Goal: Information Seeking & Learning: Learn about a topic

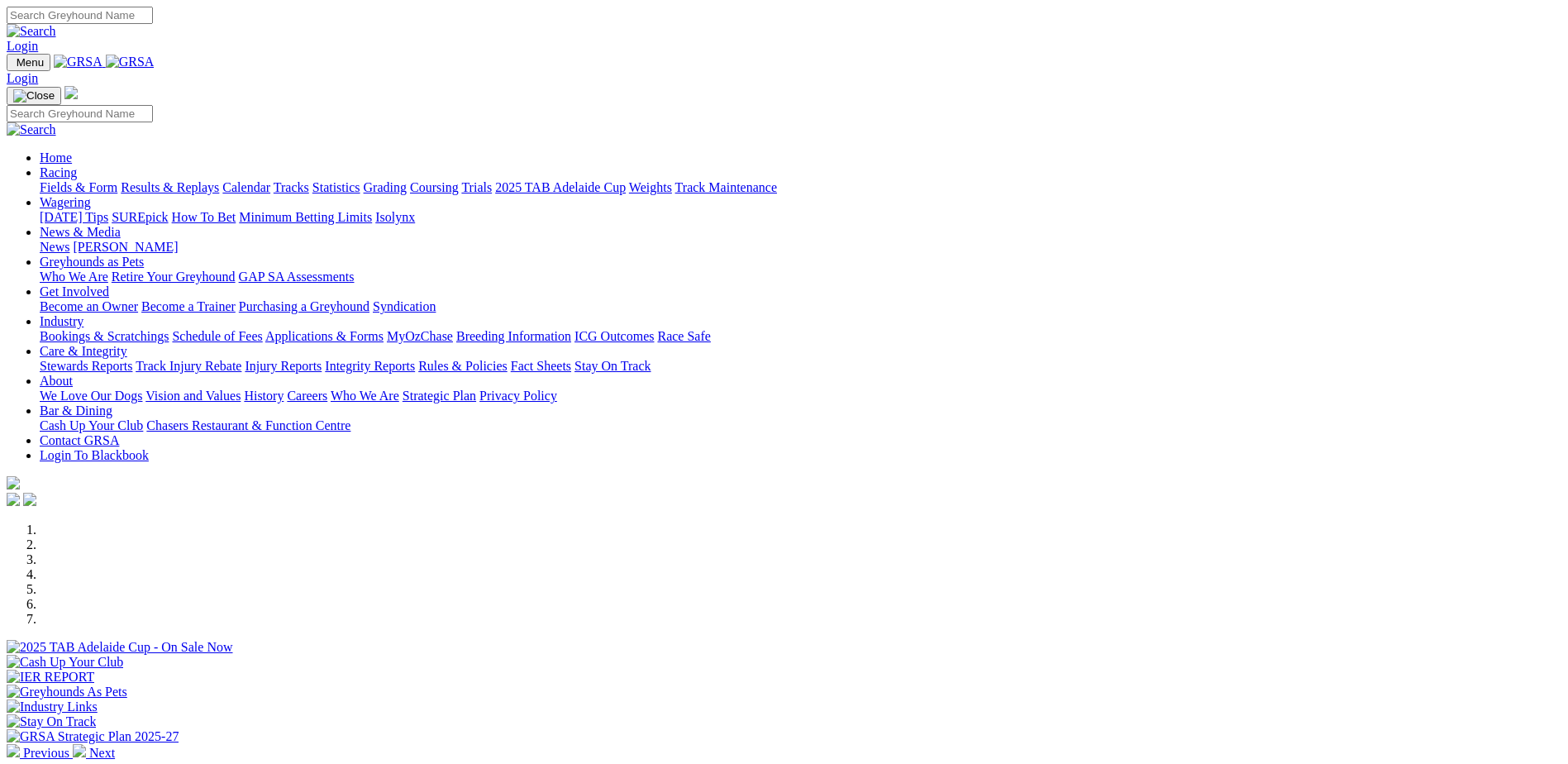
scroll to position [517, 0]
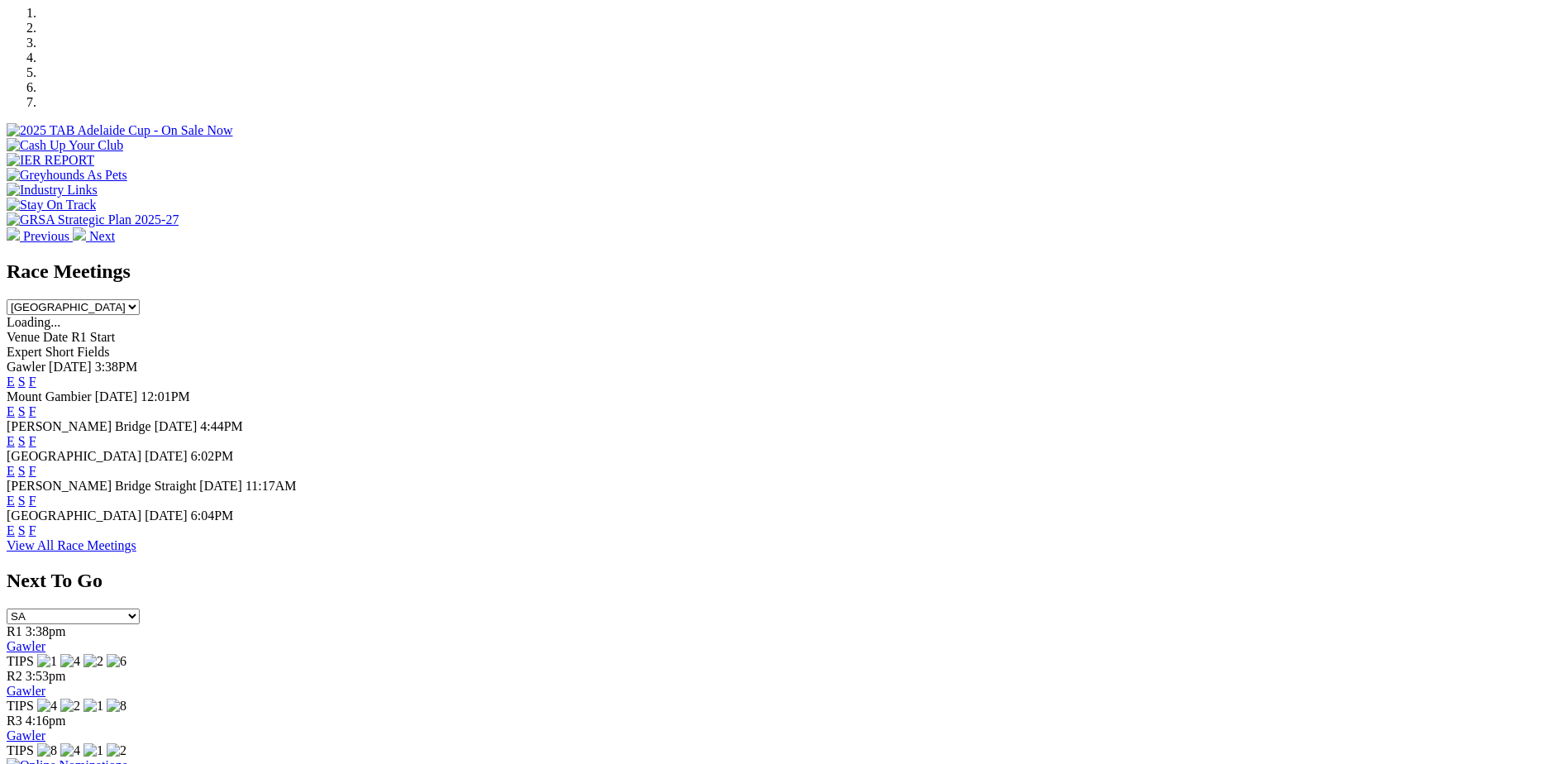
click at [37, 537] on link "F" at bounding box center [33, 529] width 7 height 14
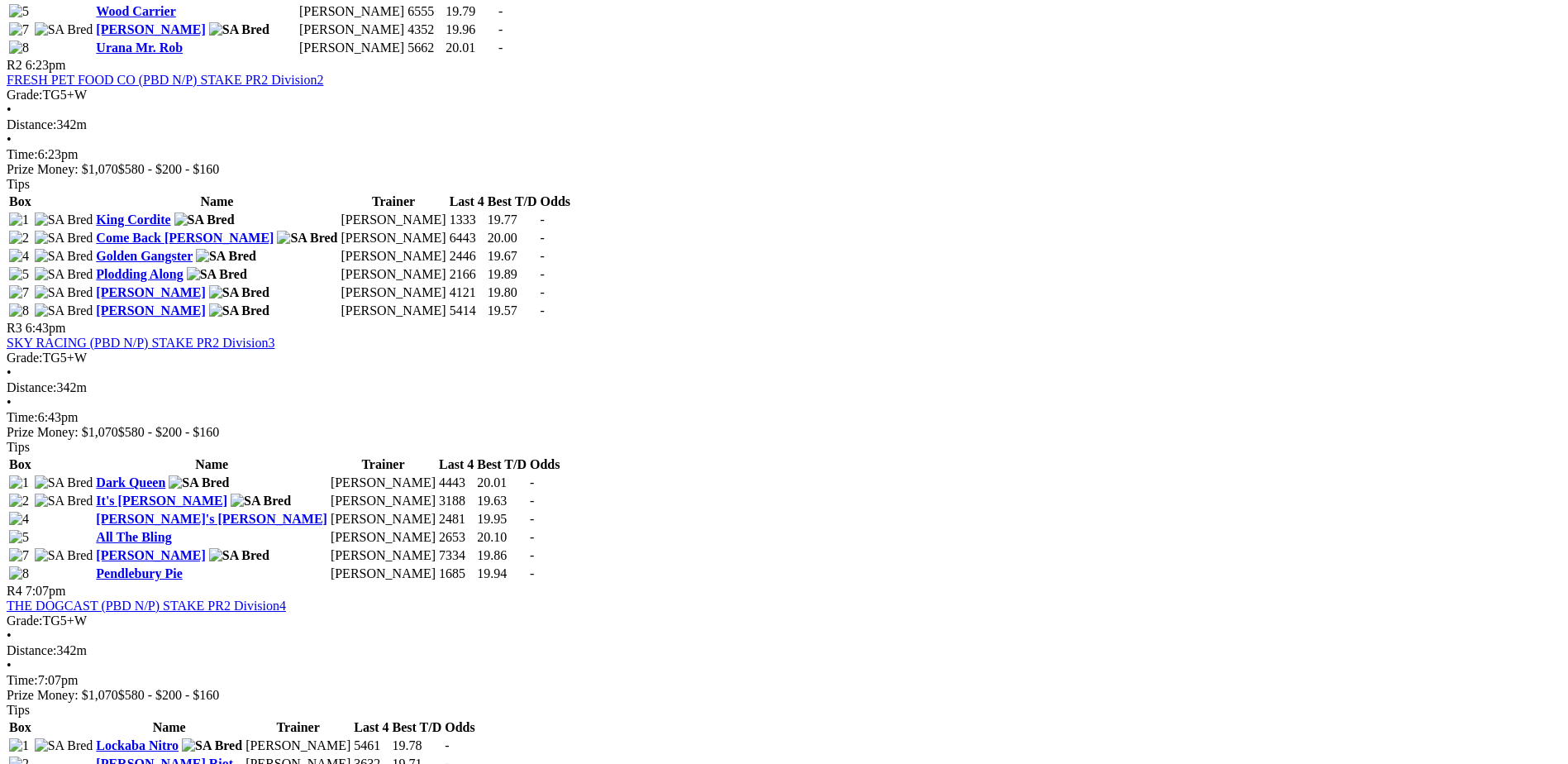
scroll to position [1054, 0]
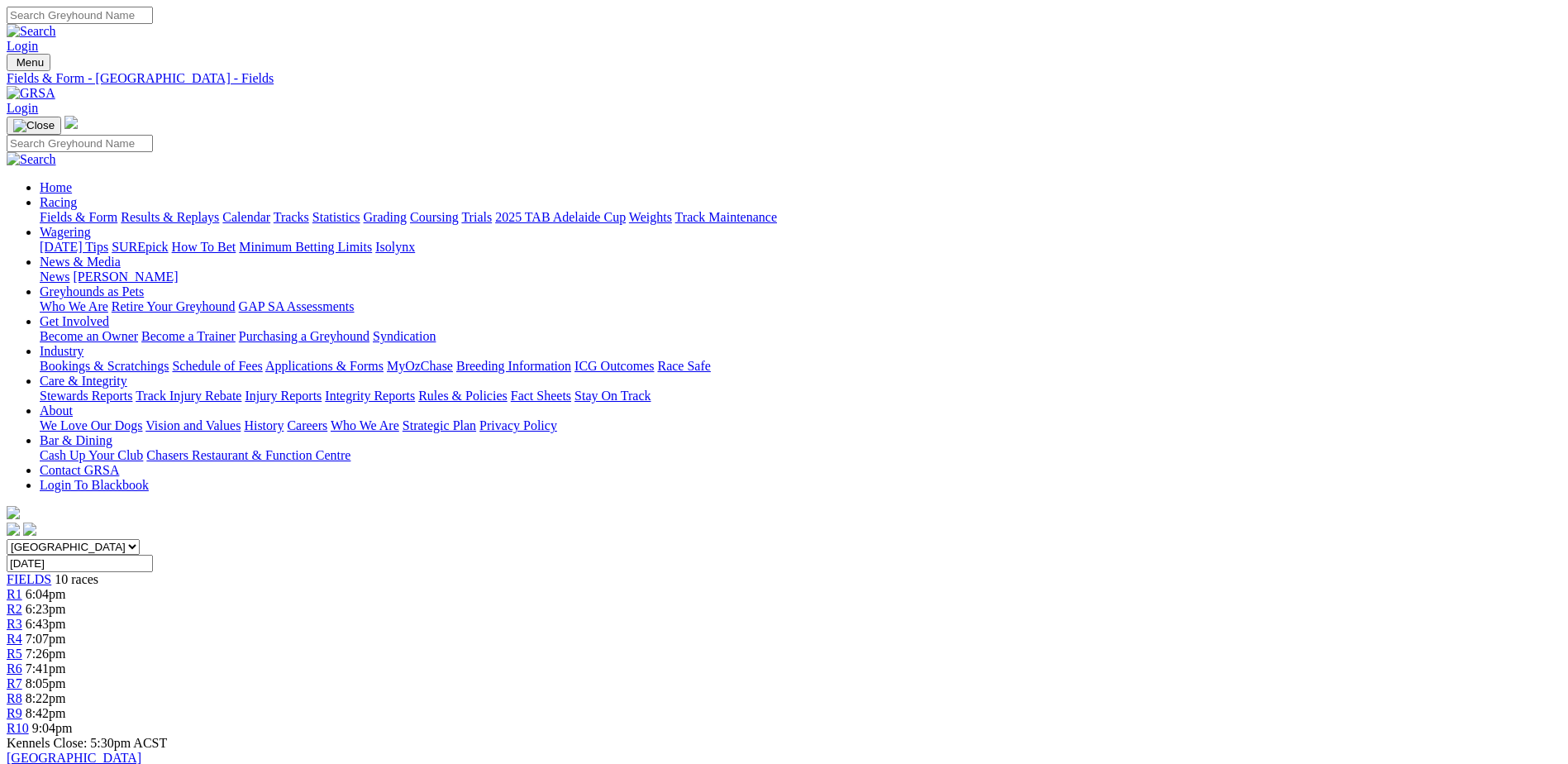
click at [407, 210] on link "Grading" at bounding box center [384, 216] width 43 height 14
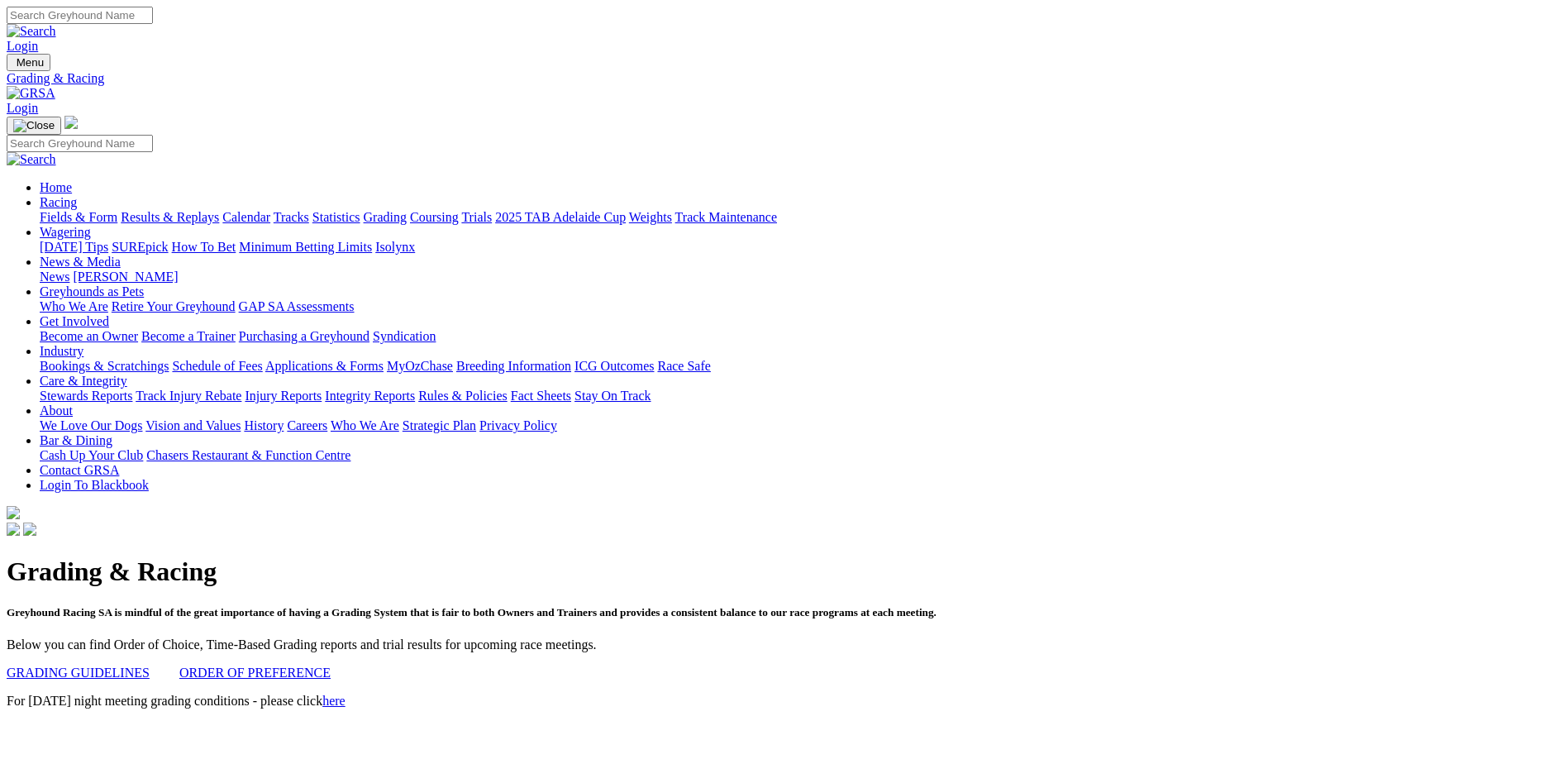
scroll to position [289, 0]
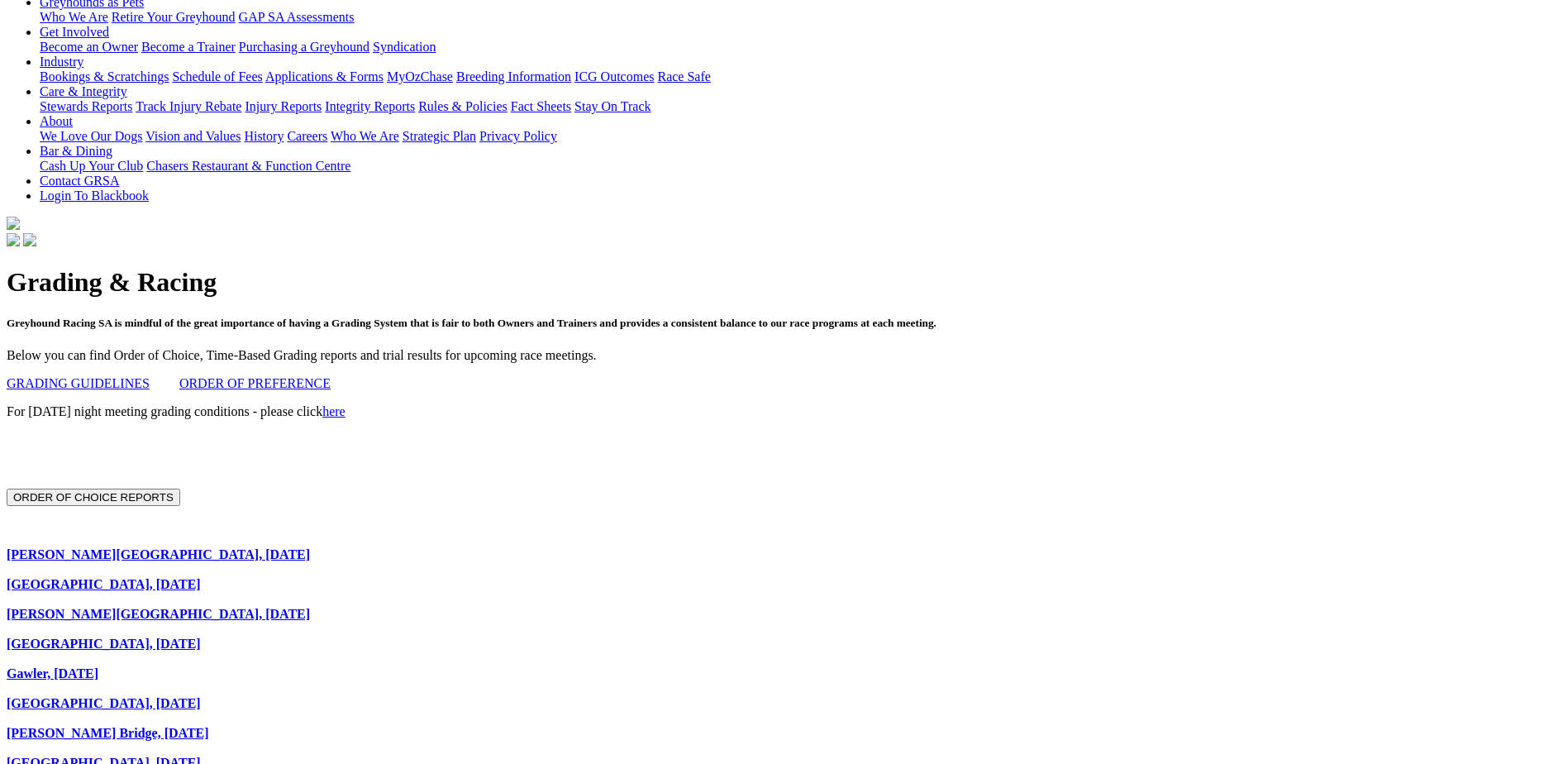
click at [201, 577] on link "[GEOGRAPHIC_DATA], [DATE]" at bounding box center [103, 583] width 194 height 14
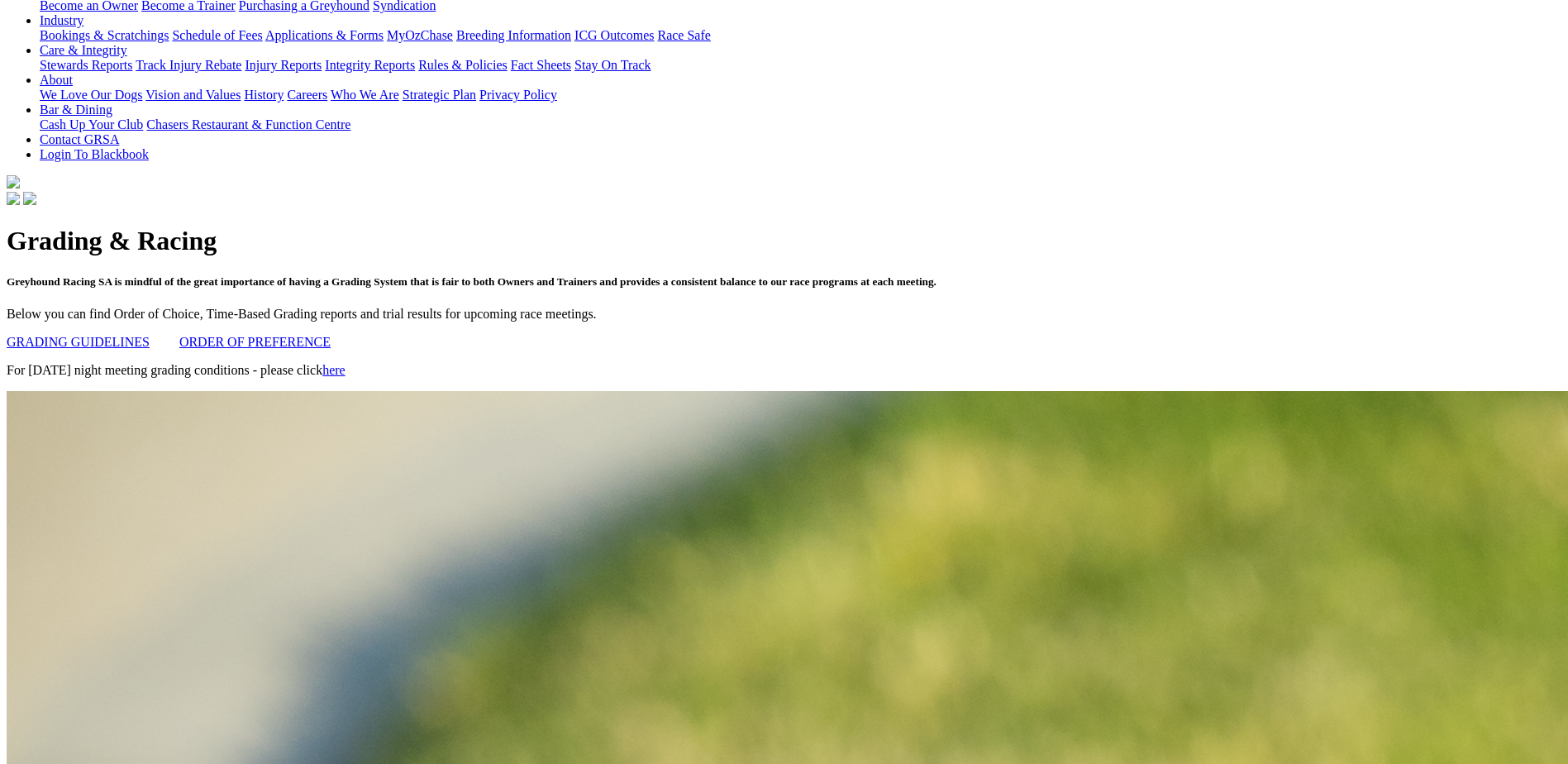
click at [346, 363] on link "here" at bounding box center [333, 370] width 23 height 14
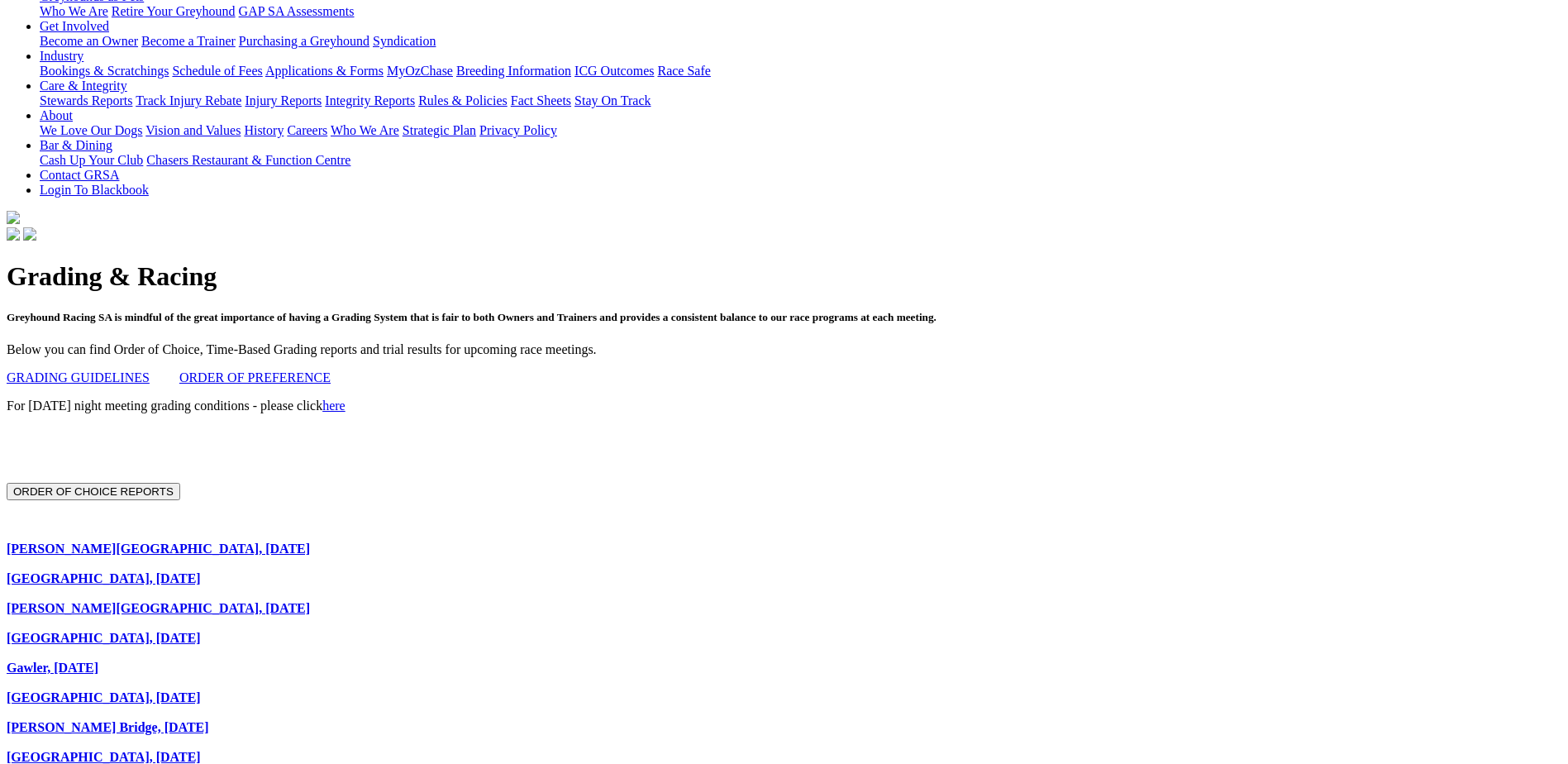
scroll to position [351, 0]
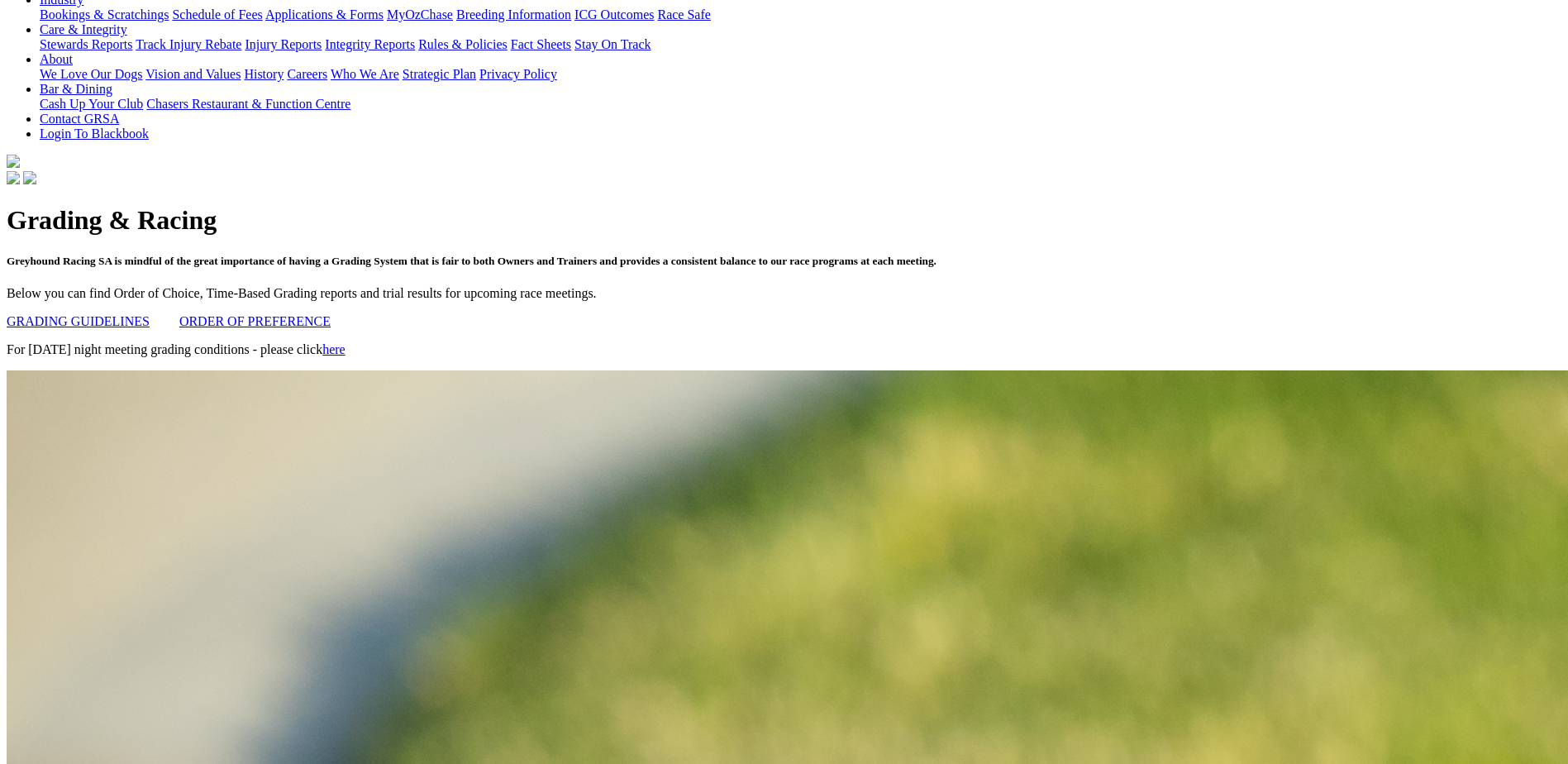
click at [330, 314] on link "ORDER OF PREFERENCE" at bounding box center [256, 320] width 152 height 14
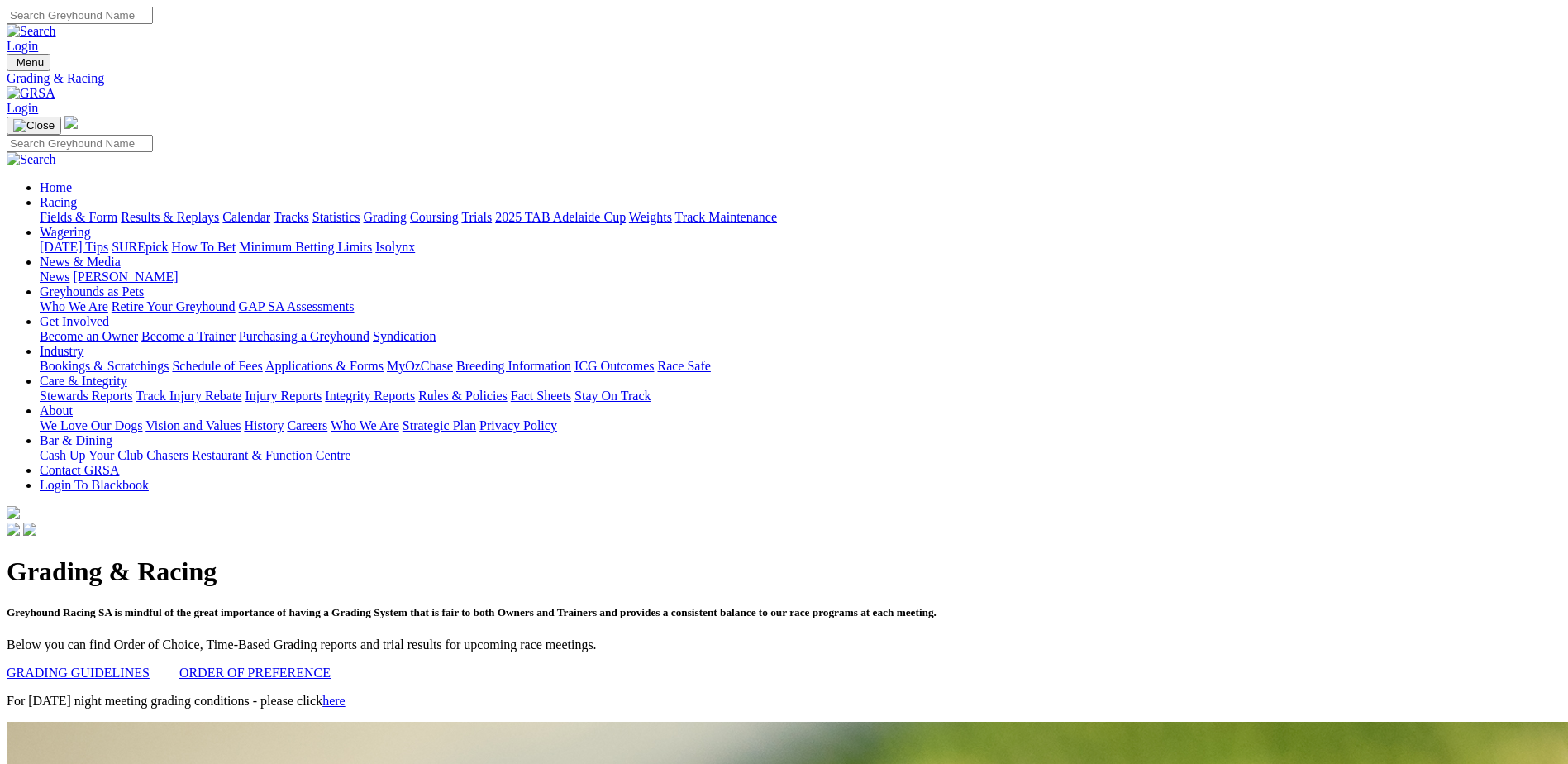
click at [492, 210] on link "Trials" at bounding box center [476, 216] width 31 height 14
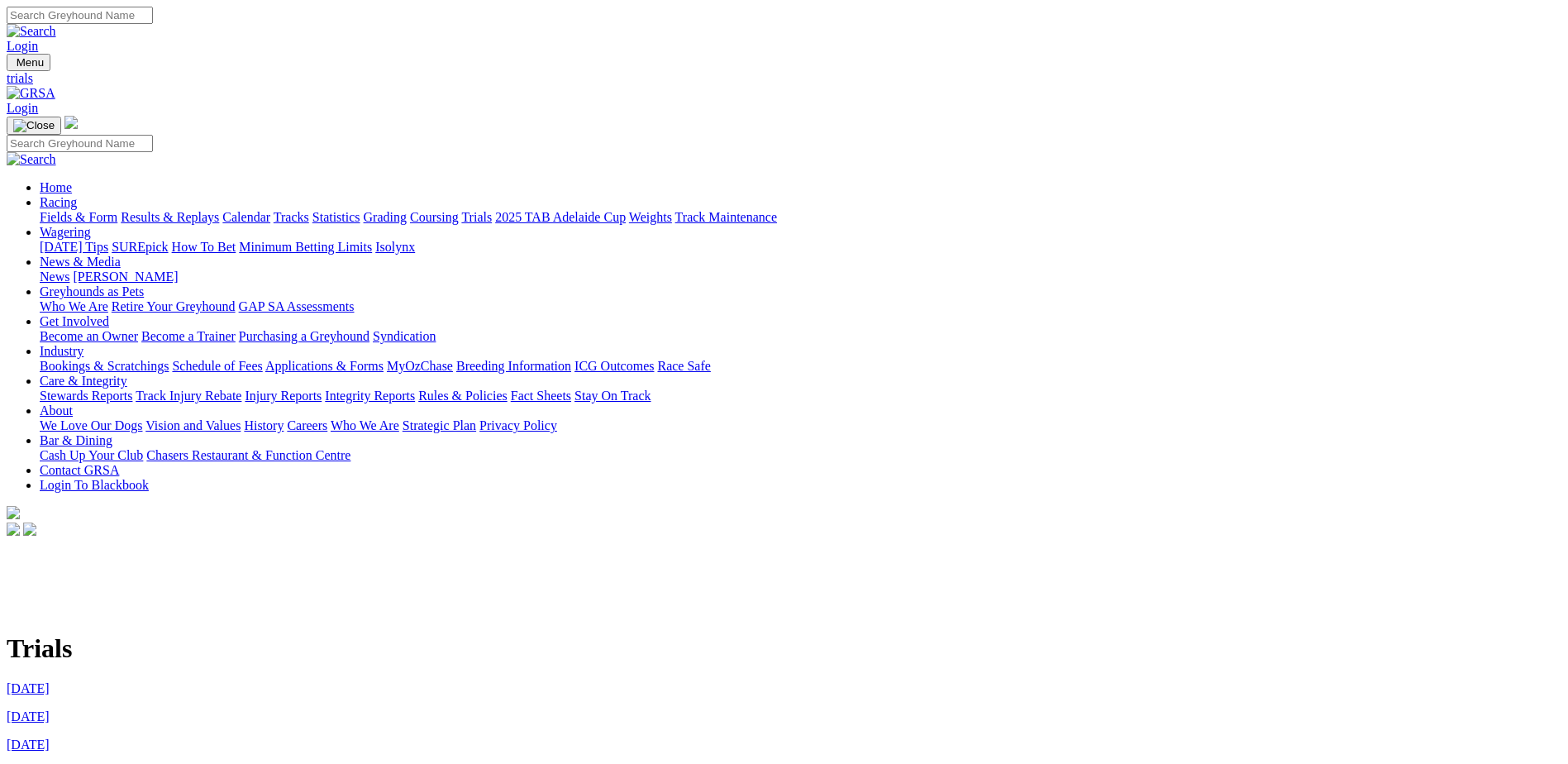
click at [49, 681] on link "3rd September 2025" at bounding box center [27, 687] width 43 height 14
click at [407, 210] on link "Grading" at bounding box center [384, 216] width 43 height 14
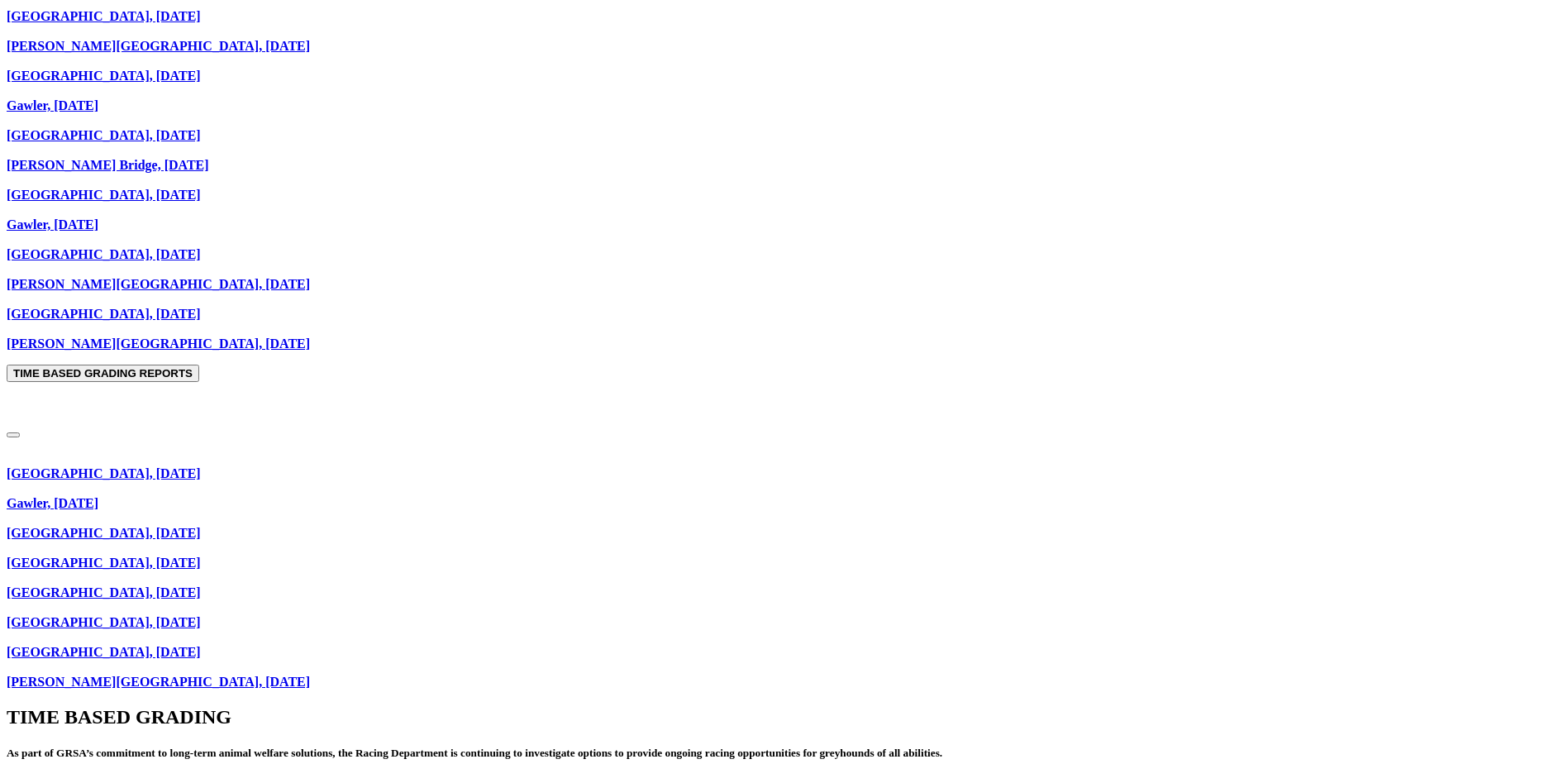
scroll to position [868, 0]
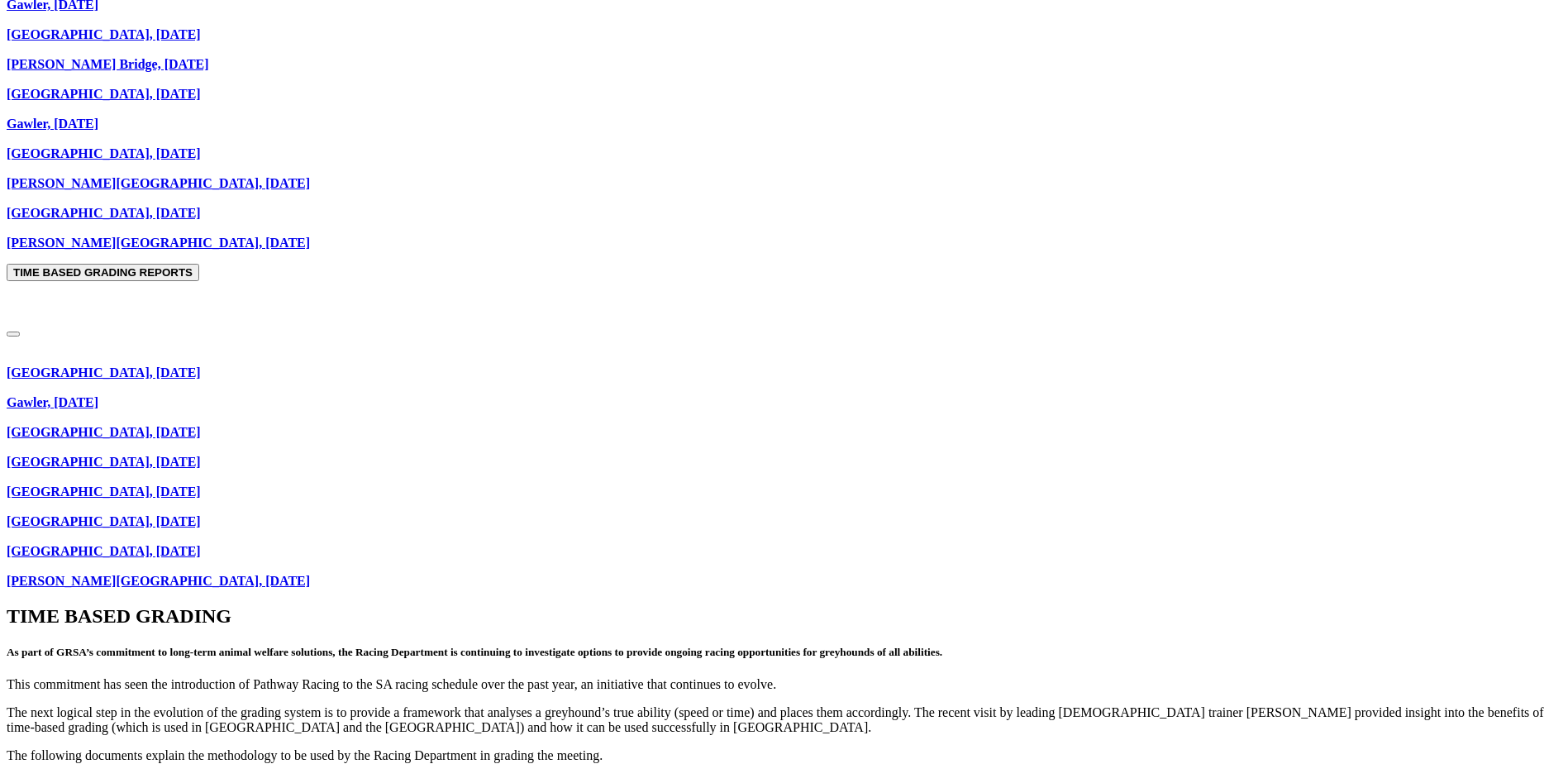
scroll to position [992, 0]
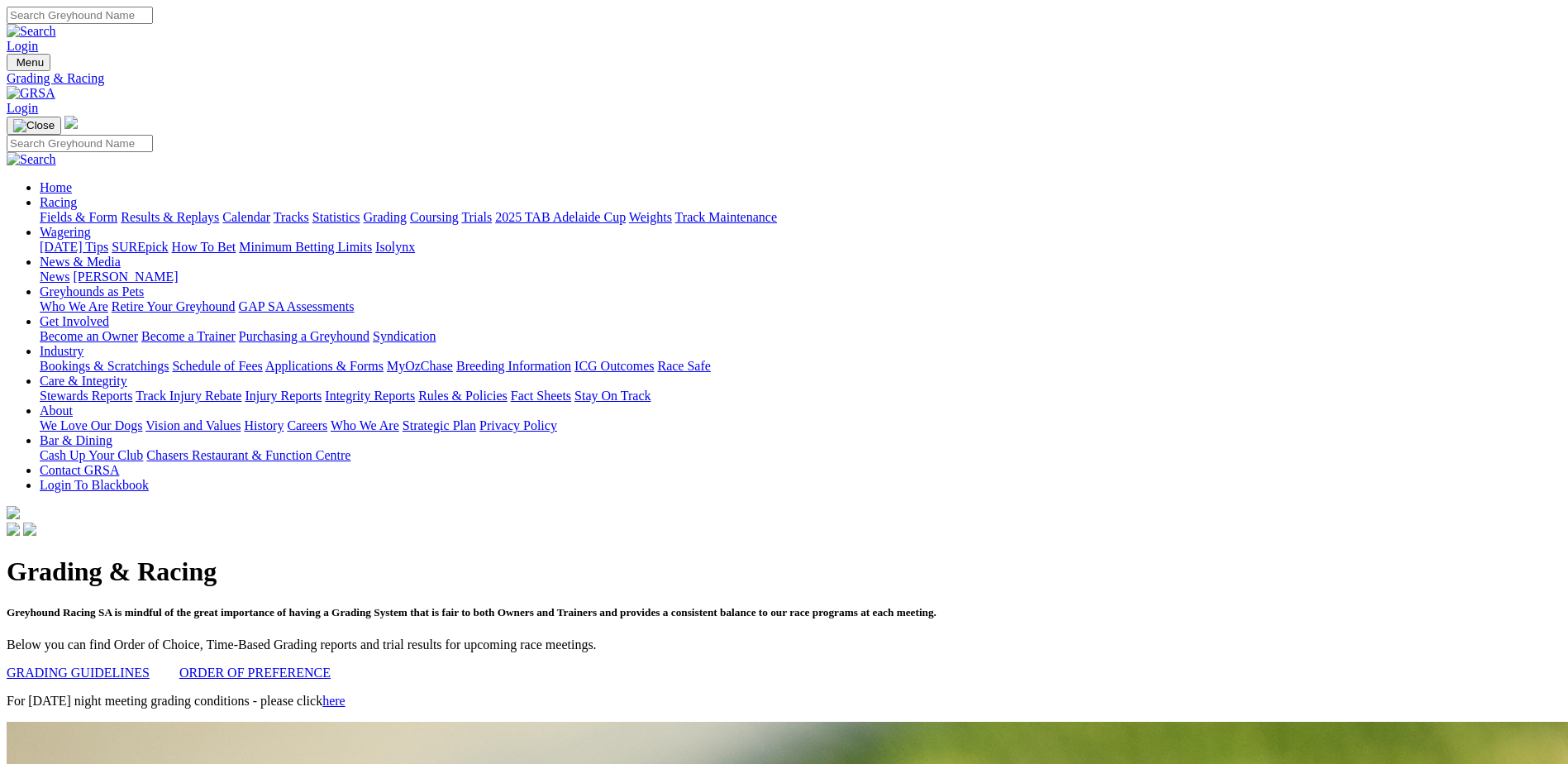
click at [118, 210] on link "Fields & Form" at bounding box center [78, 216] width 78 height 14
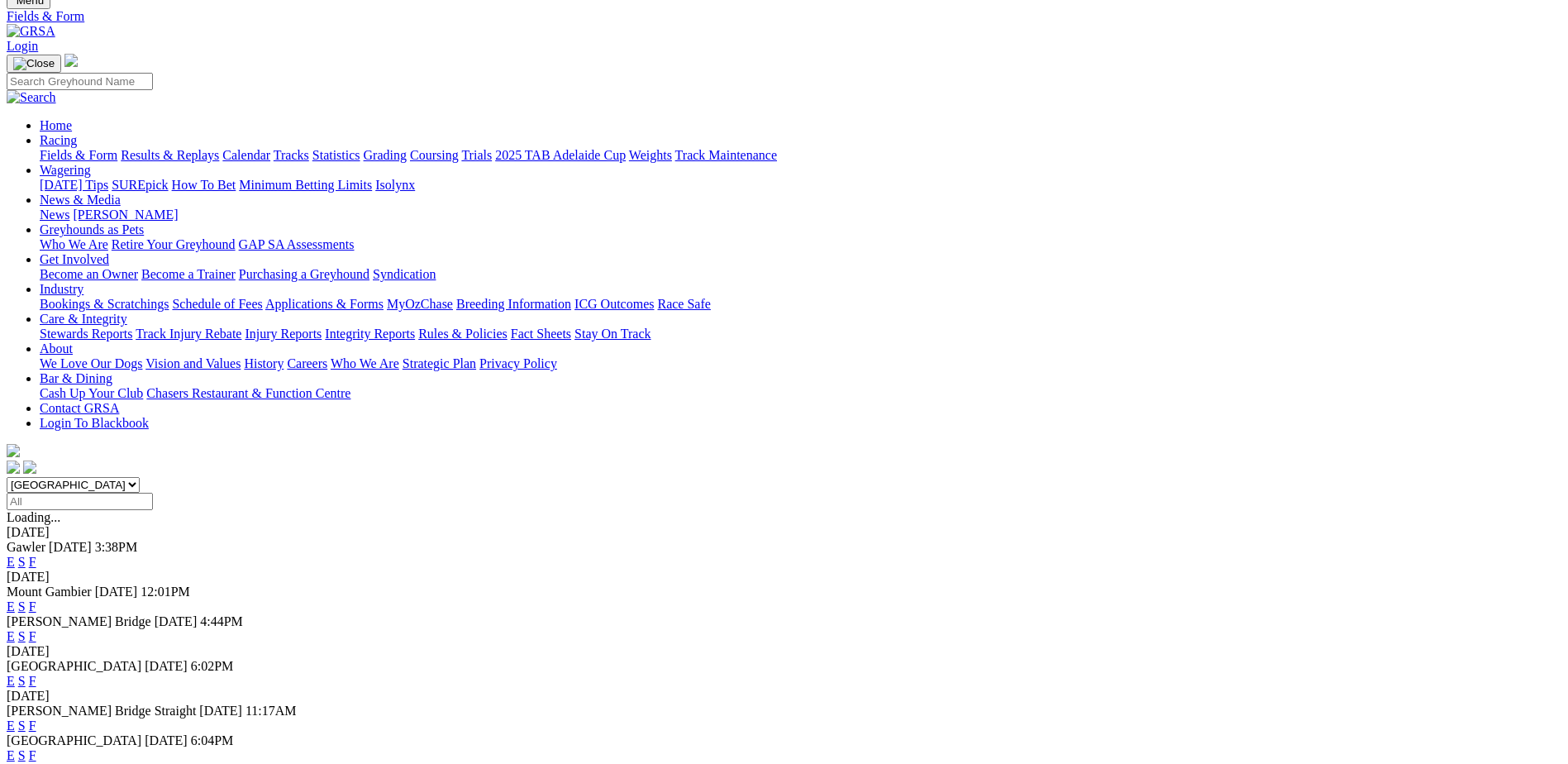
scroll to position [21, 0]
